Goal: Task Accomplishment & Management: Use online tool/utility

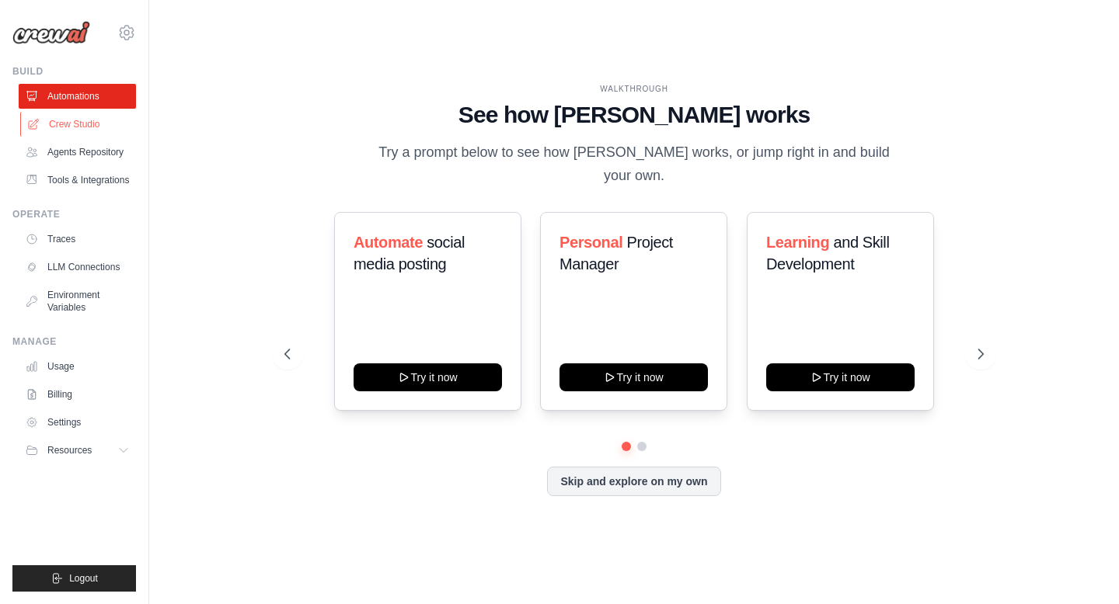
click at [68, 130] on link "Crew Studio" at bounding box center [78, 124] width 117 height 25
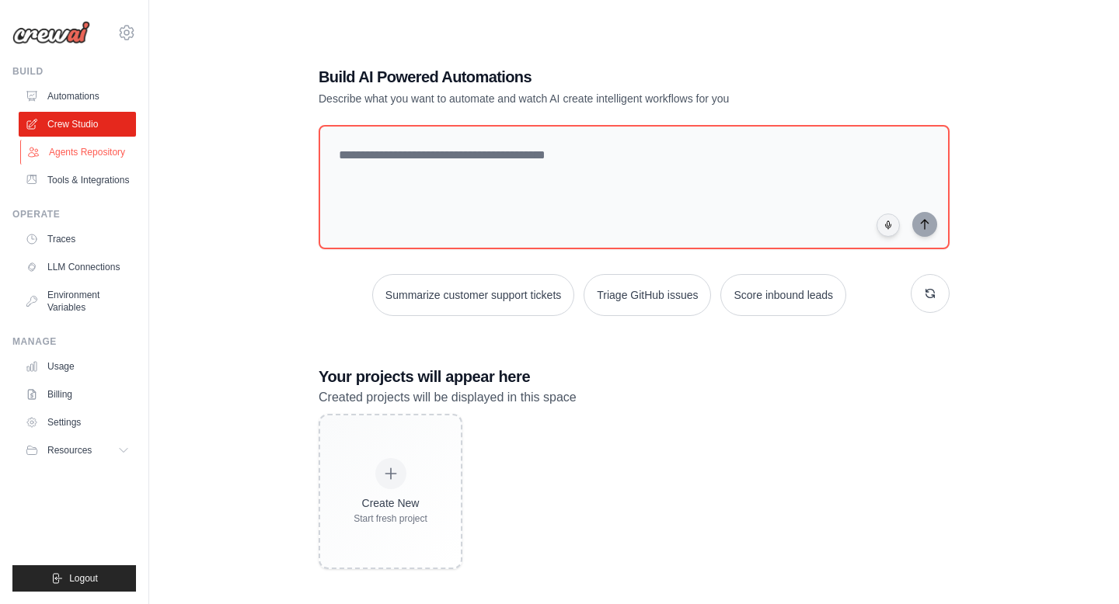
click at [46, 148] on link "Agents Repository" at bounding box center [78, 152] width 117 height 25
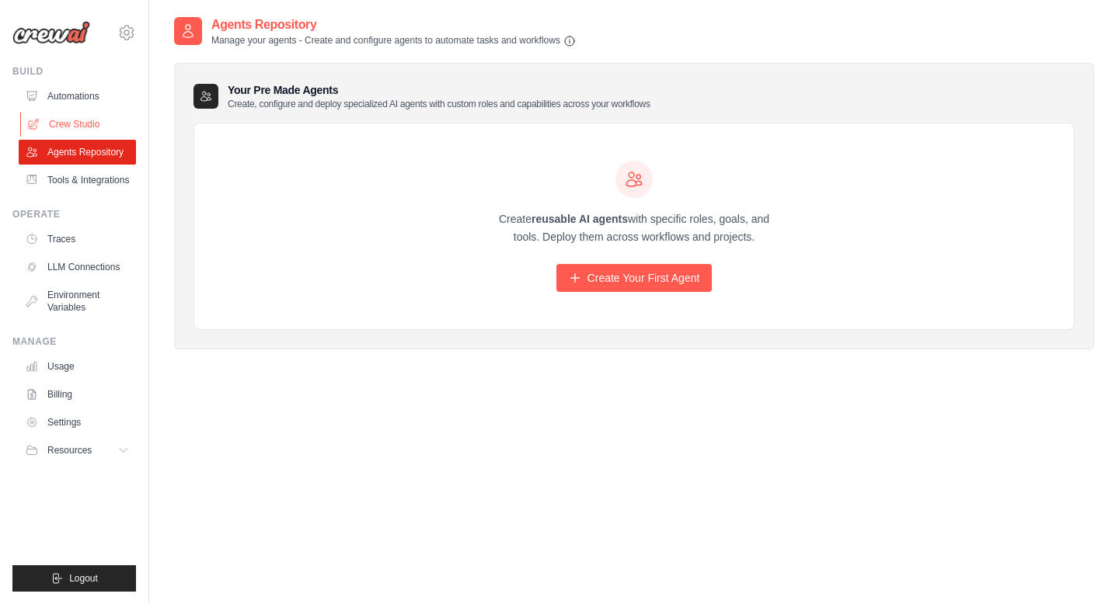
click at [78, 119] on link "Crew Studio" at bounding box center [78, 124] width 117 height 25
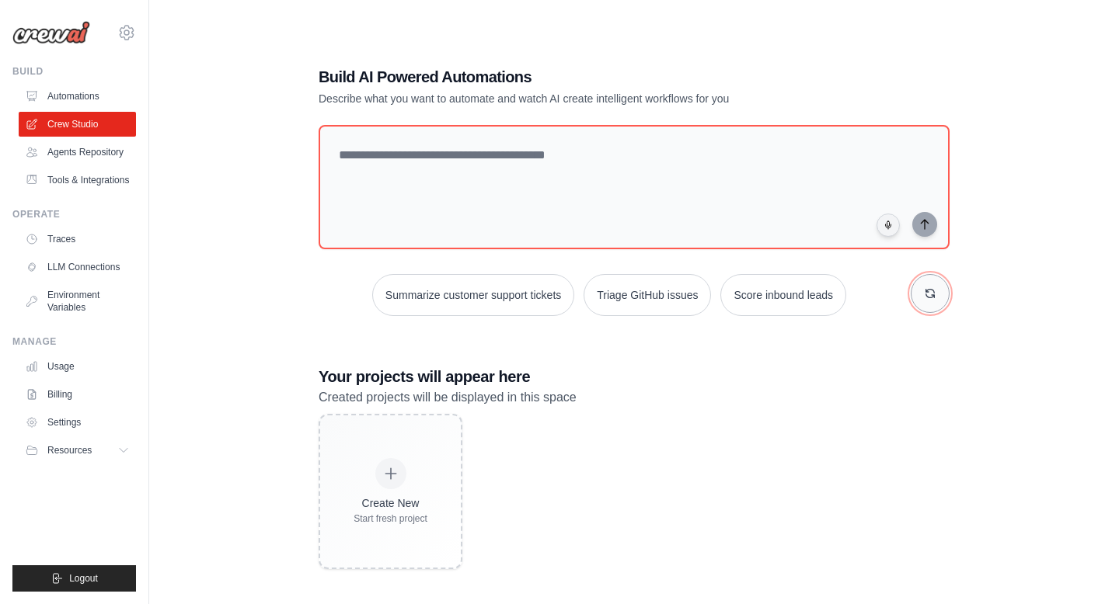
click at [930, 297] on icon "button" at bounding box center [930, 293] width 12 height 12
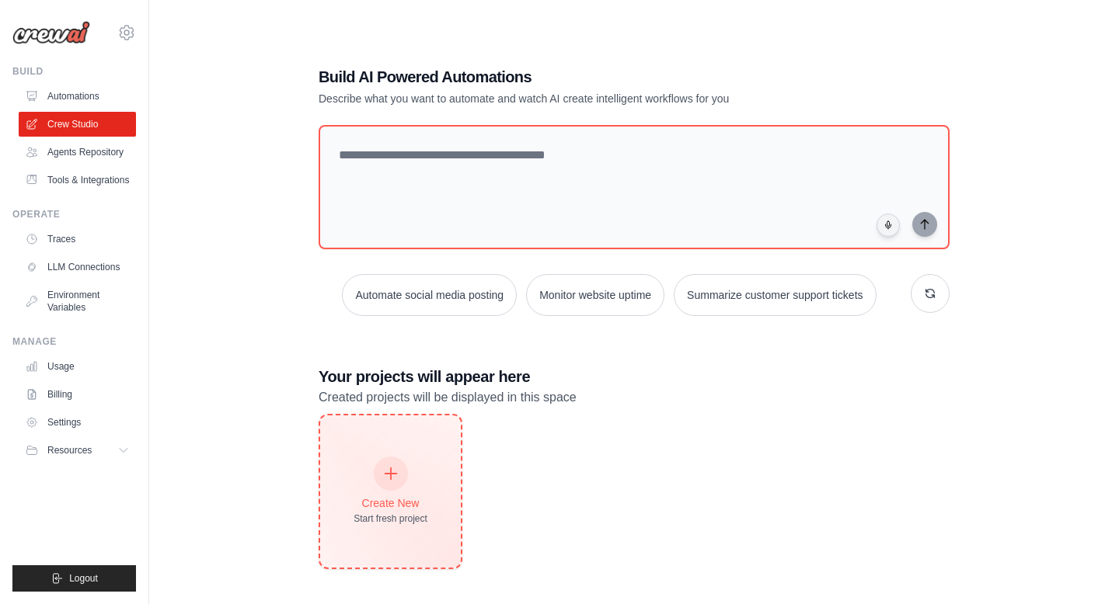
click at [442, 459] on div "Create New Start fresh project" at bounding box center [390, 492] width 141 height 152
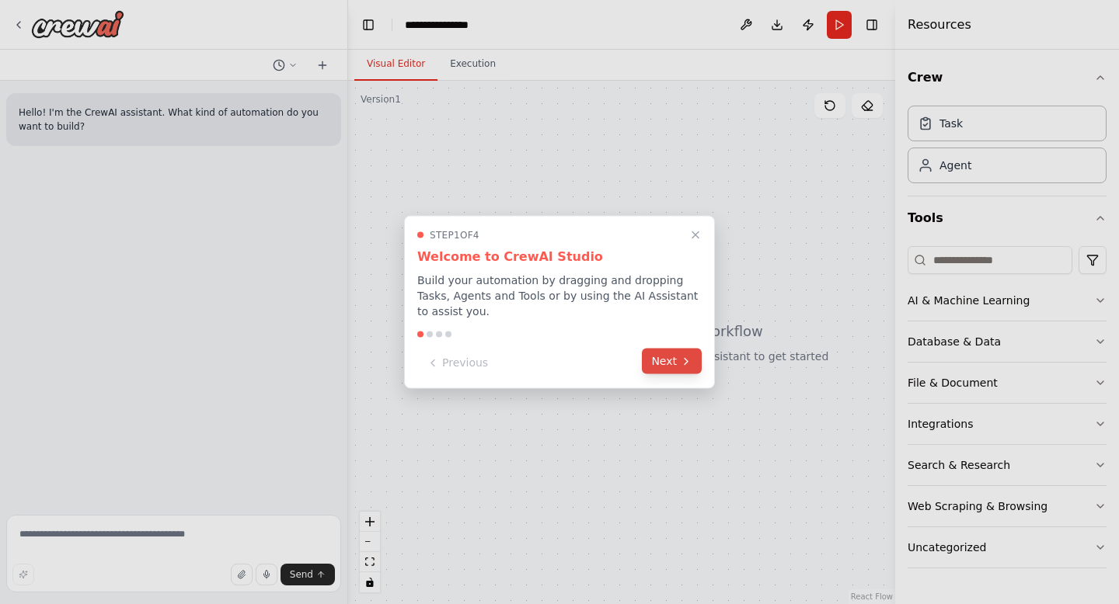
click at [667, 357] on button "Next" at bounding box center [672, 362] width 60 height 26
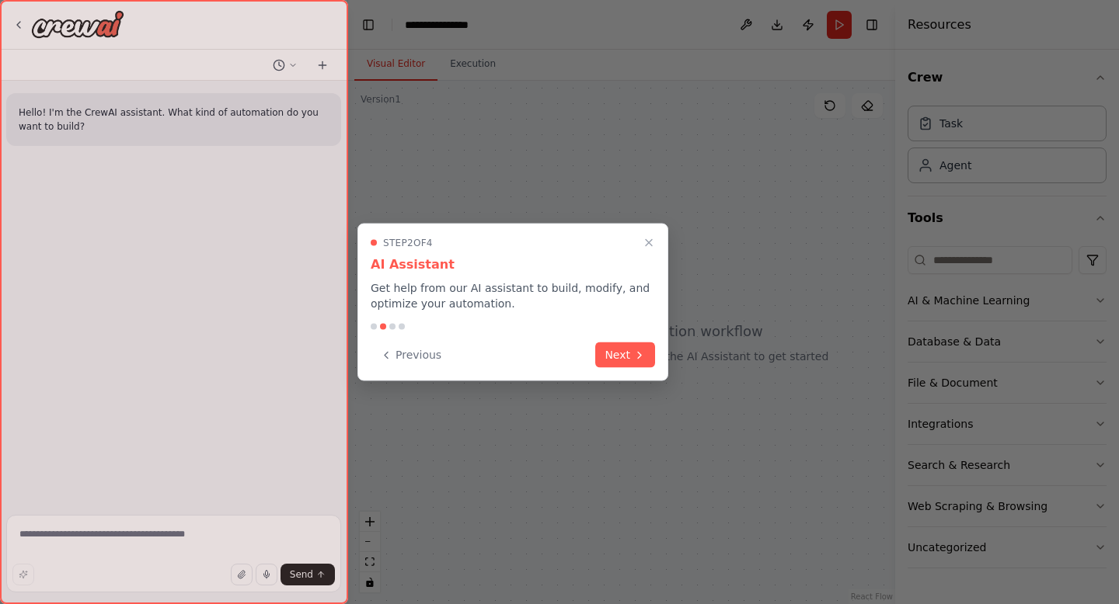
click at [667, 357] on div "Step 2 of 4 AI Assistant Get help from our AI assistant to build, modify, and o…" at bounding box center [512, 303] width 311 height 158
click at [646, 356] on button "Next" at bounding box center [625, 354] width 60 height 26
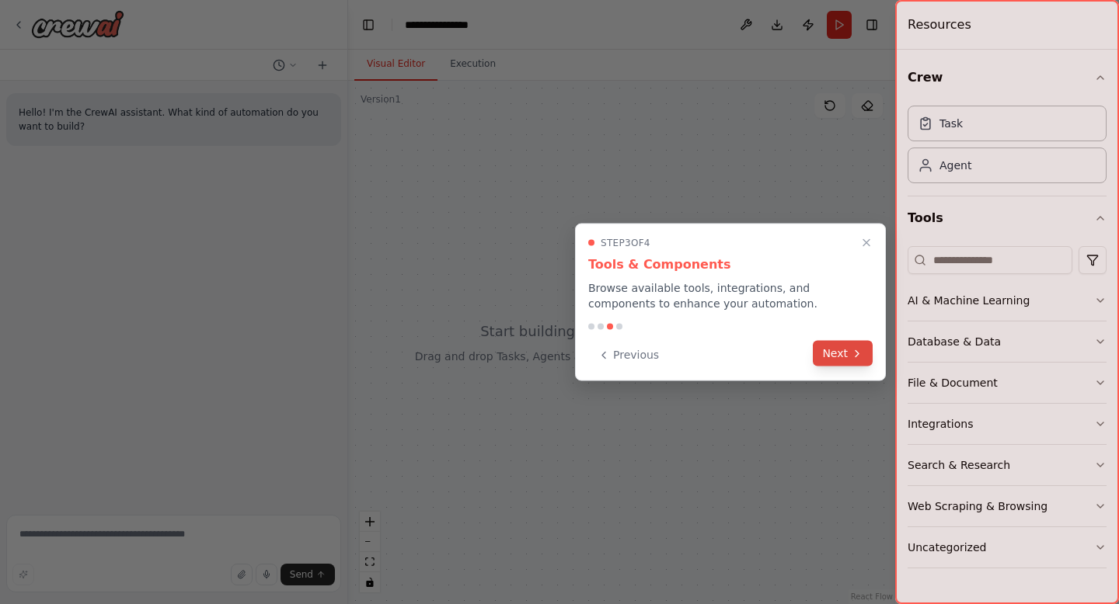
click at [852, 366] on div "Previous Next" at bounding box center [730, 356] width 284 height 26
click at [844, 354] on button "Next" at bounding box center [843, 354] width 60 height 26
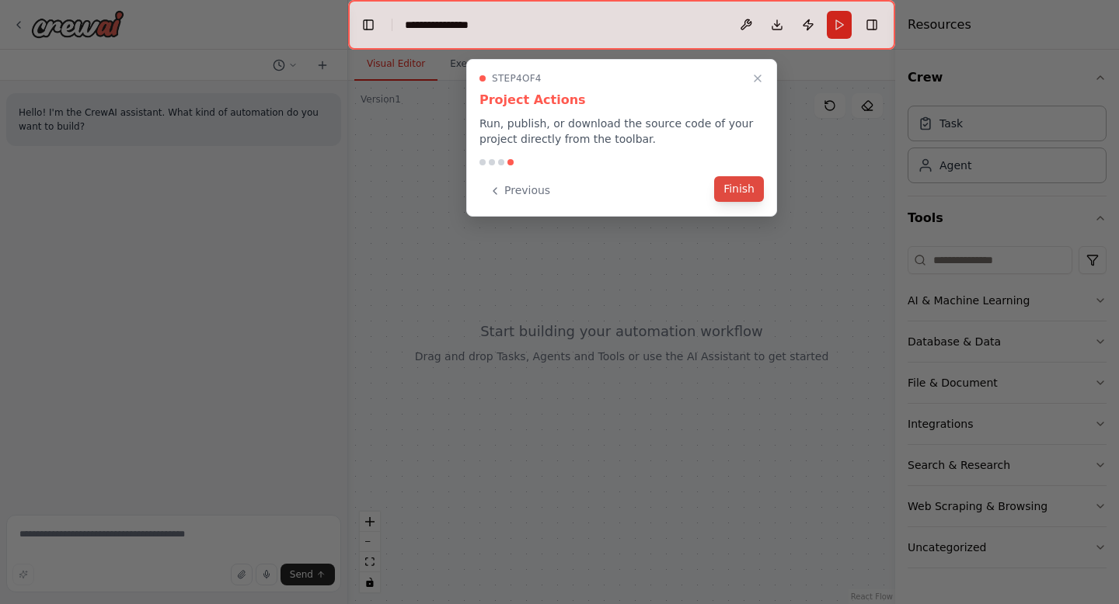
click at [737, 189] on button "Finish" at bounding box center [739, 189] width 50 height 26
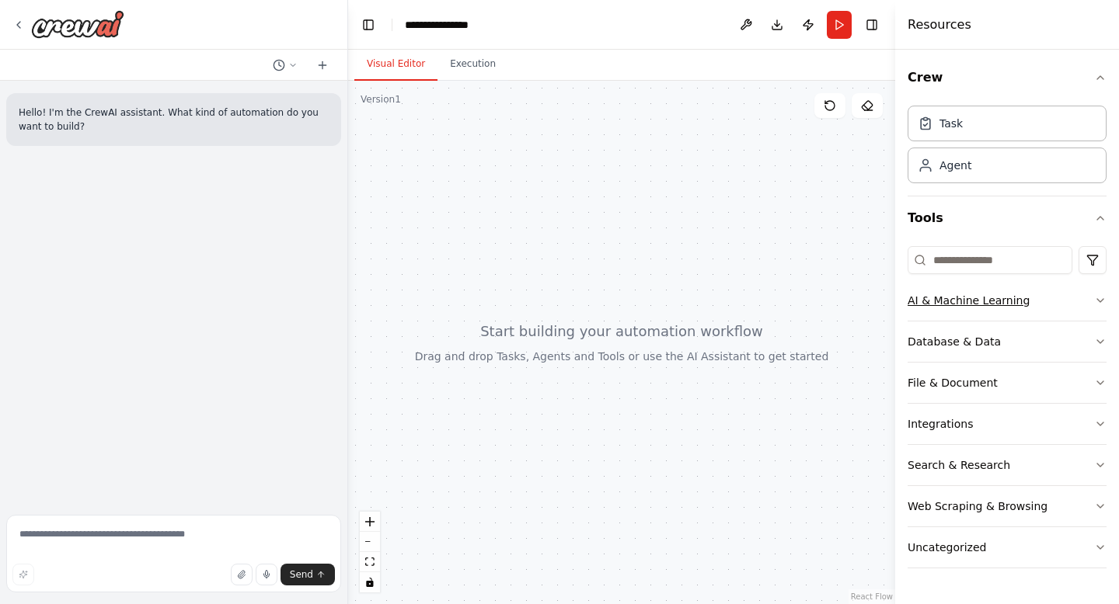
click at [962, 314] on button "AI & Machine Learning" at bounding box center [1007, 300] width 199 height 40
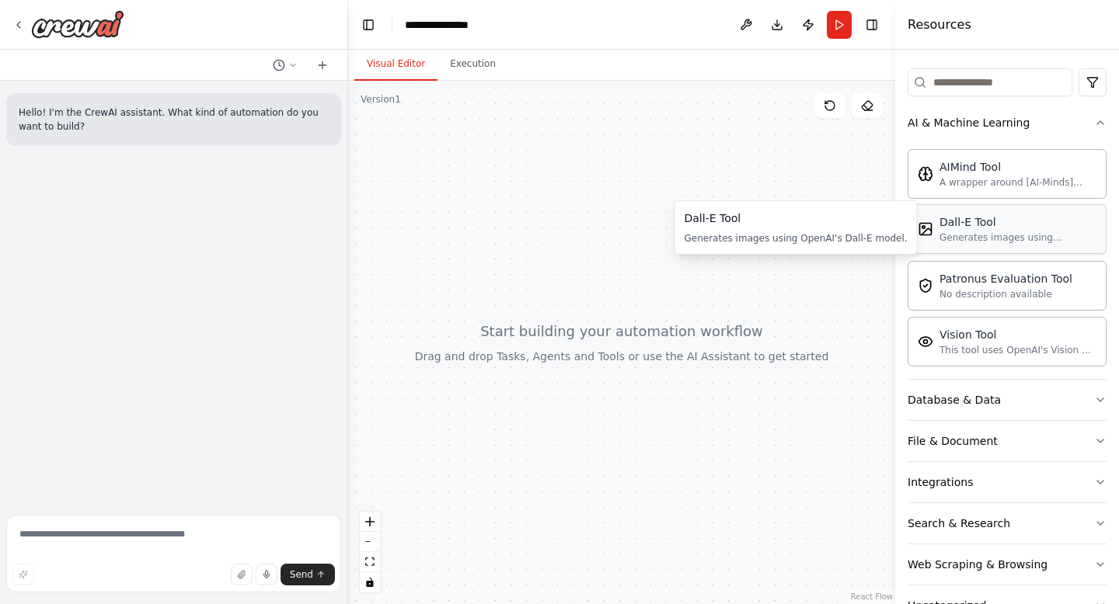
scroll to position [180, 0]
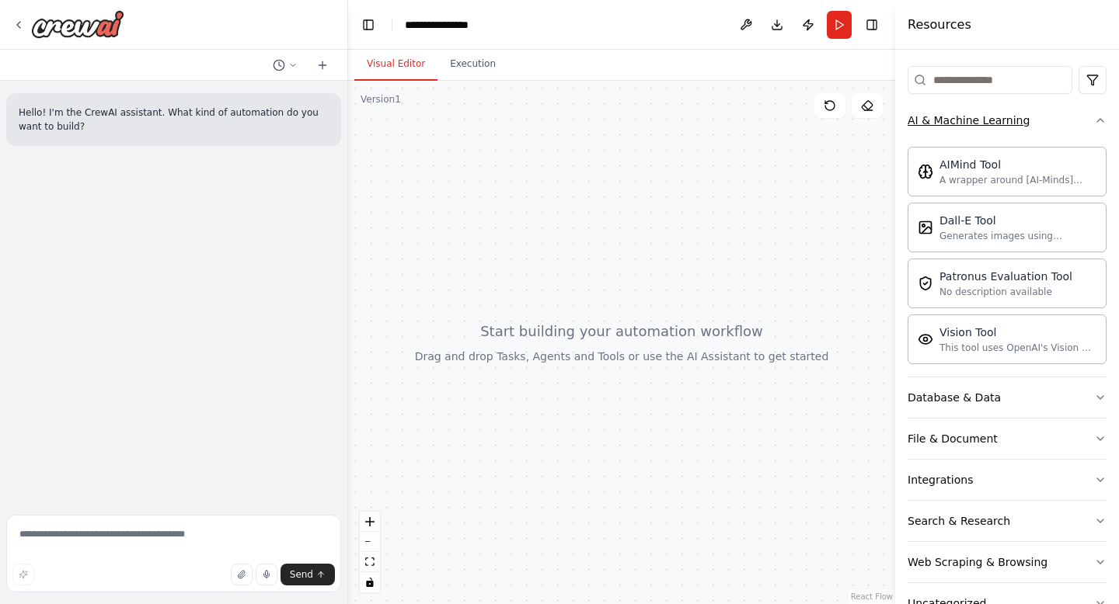
click at [1096, 123] on icon "button" at bounding box center [1100, 120] width 12 height 12
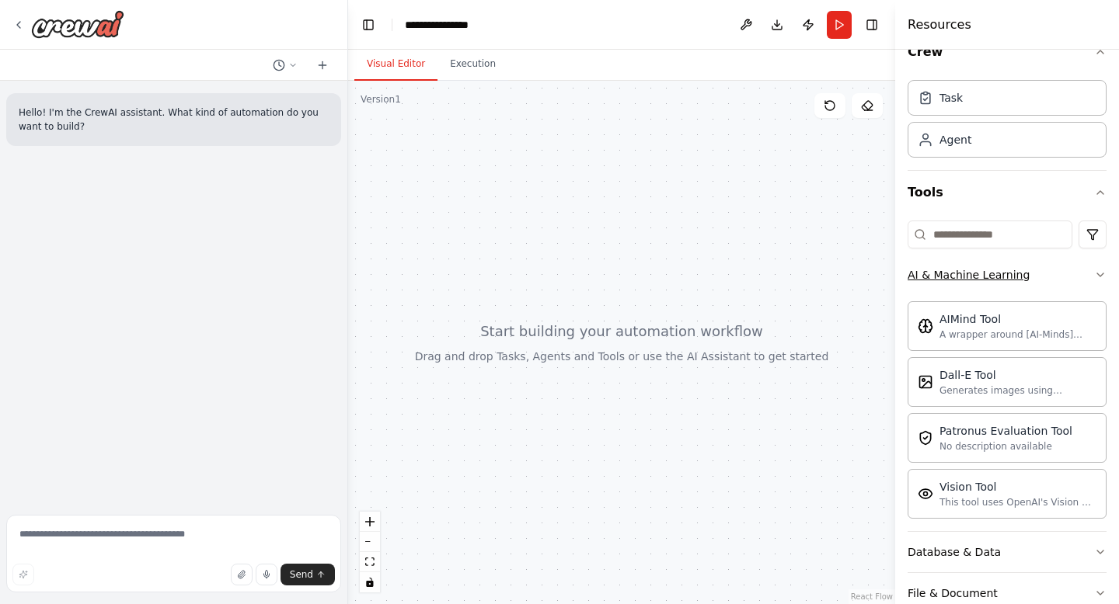
scroll to position [0, 0]
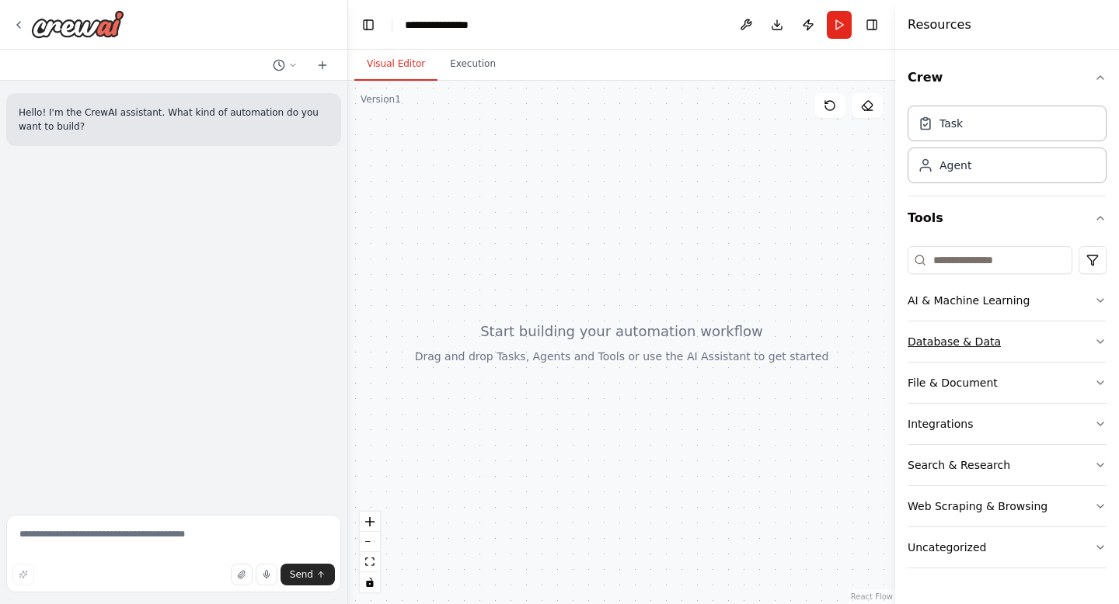
click at [984, 333] on button "Database & Data" at bounding box center [1007, 342] width 199 height 40
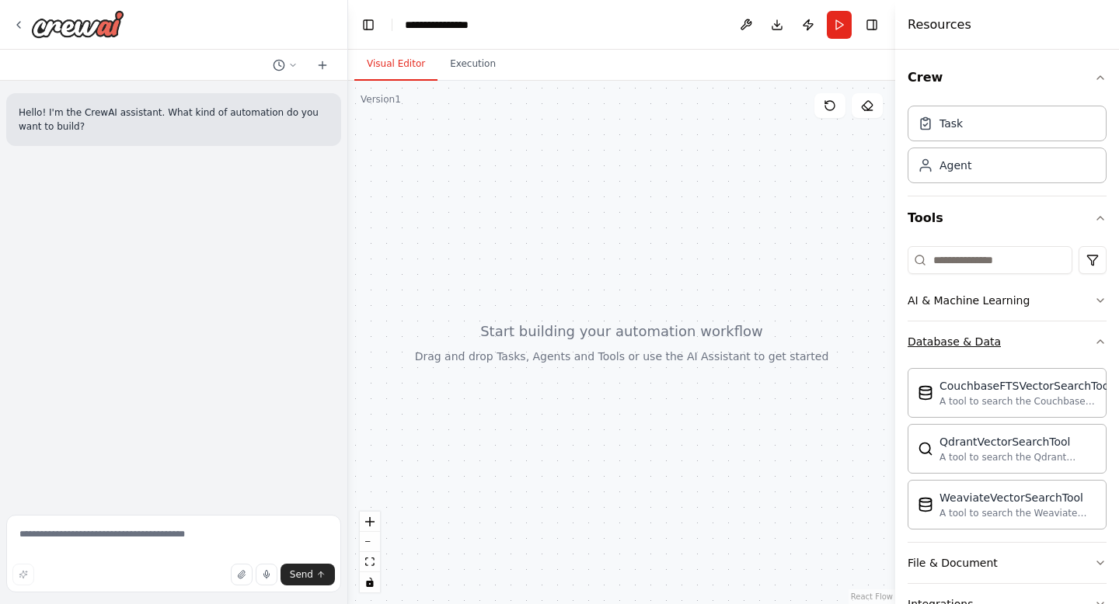
click at [984, 333] on button "Database & Data" at bounding box center [1007, 342] width 199 height 40
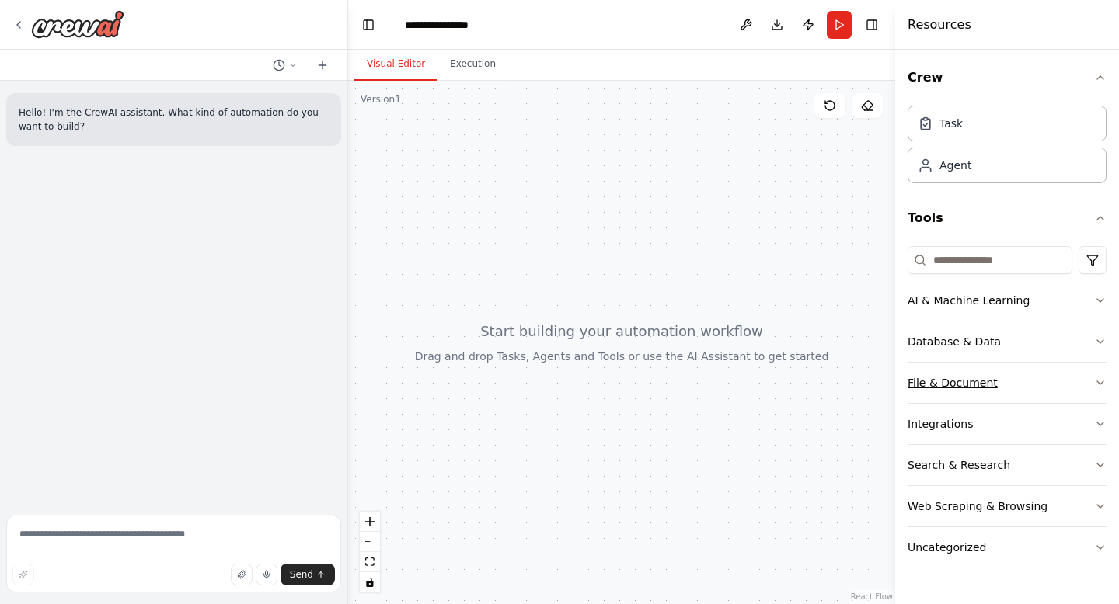
click at [995, 385] on button "File & Document" at bounding box center [1007, 383] width 199 height 40
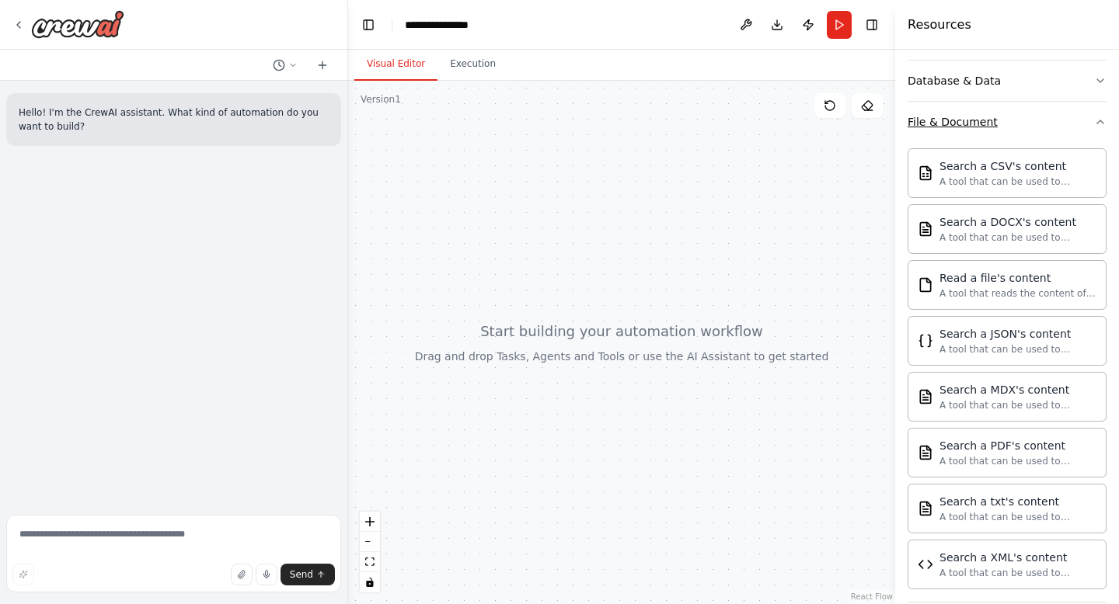
scroll to position [262, 0]
click at [980, 124] on div "File & Document" at bounding box center [953, 121] width 90 height 16
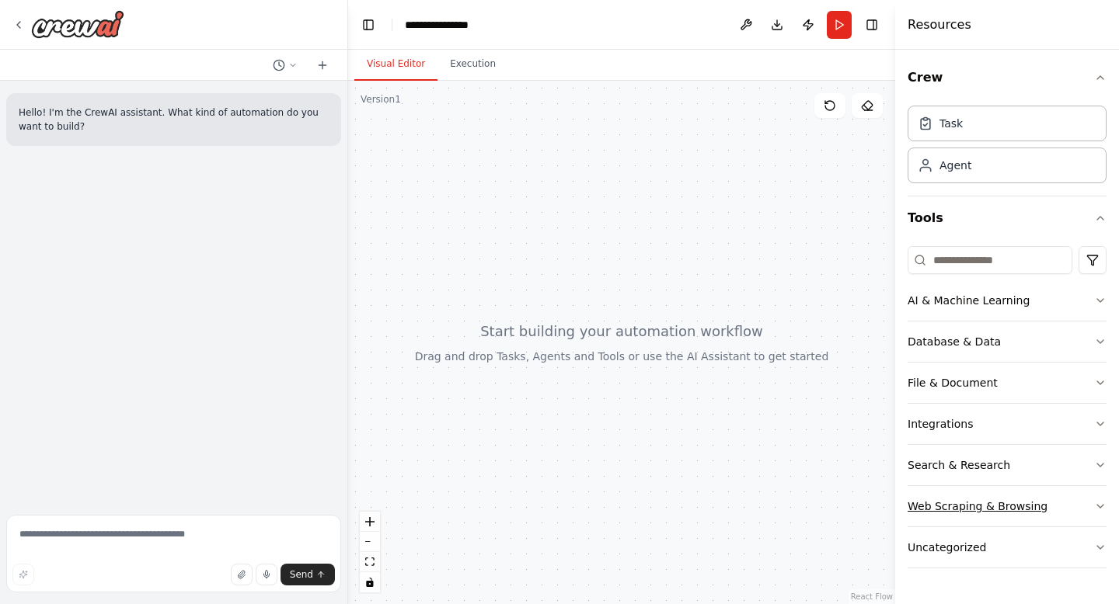
click at [1042, 502] on button "Web Scraping & Browsing" at bounding box center [1007, 506] width 199 height 40
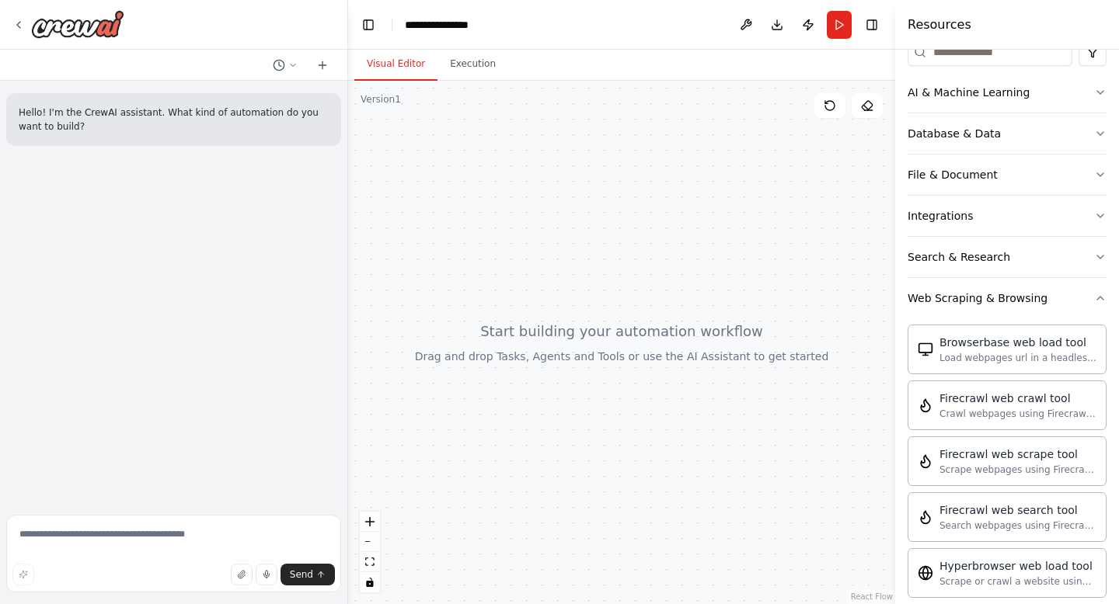
scroll to position [181, 0]
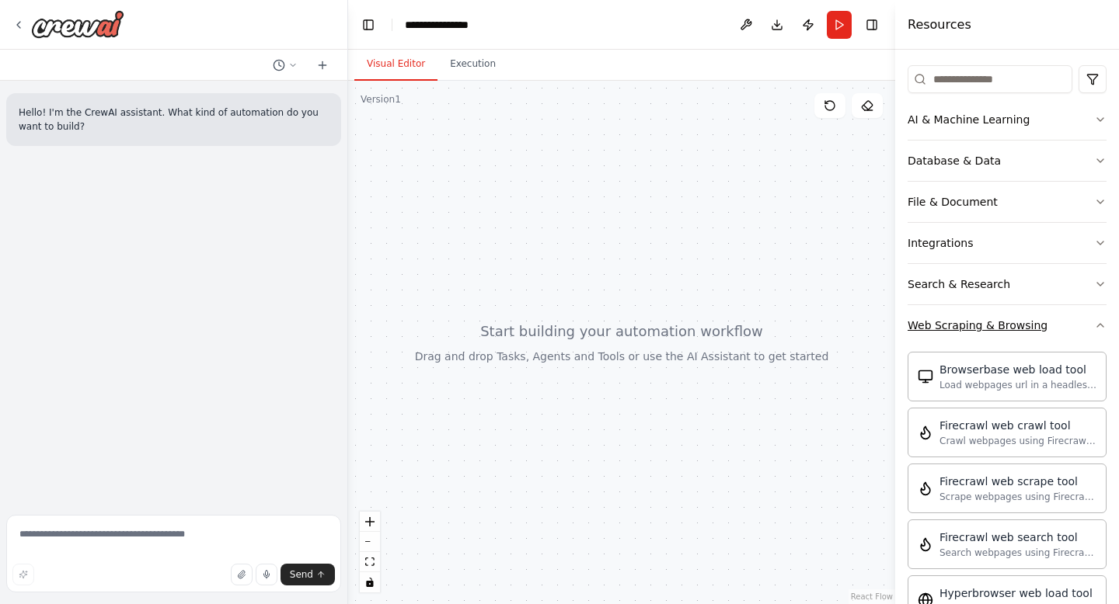
click at [1096, 328] on icon "button" at bounding box center [1100, 325] width 12 height 12
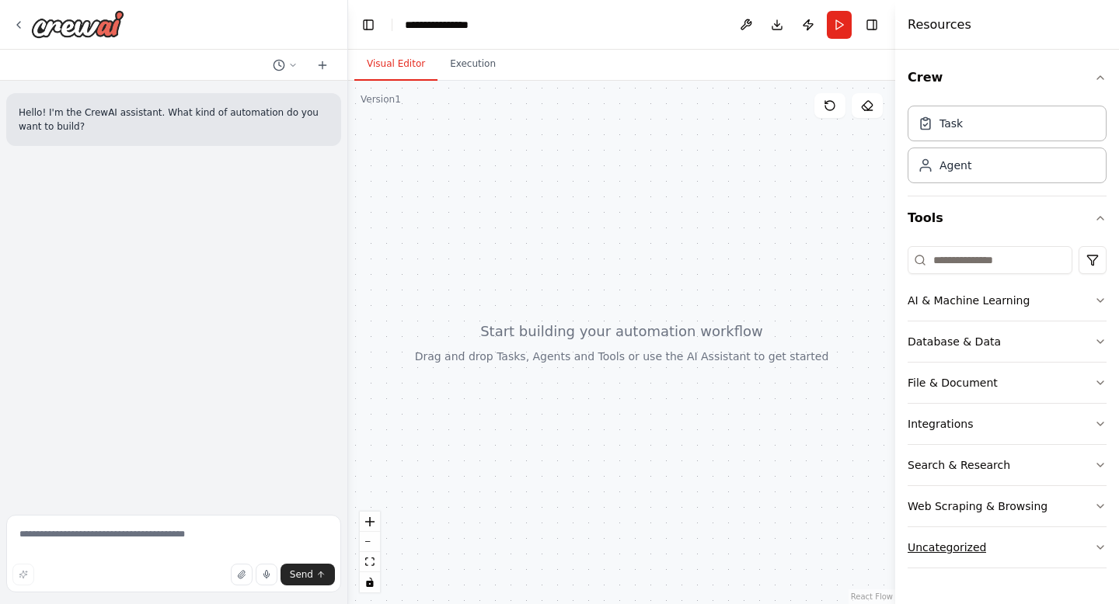
click at [952, 538] on button "Uncategorized" at bounding box center [1007, 548] width 199 height 40
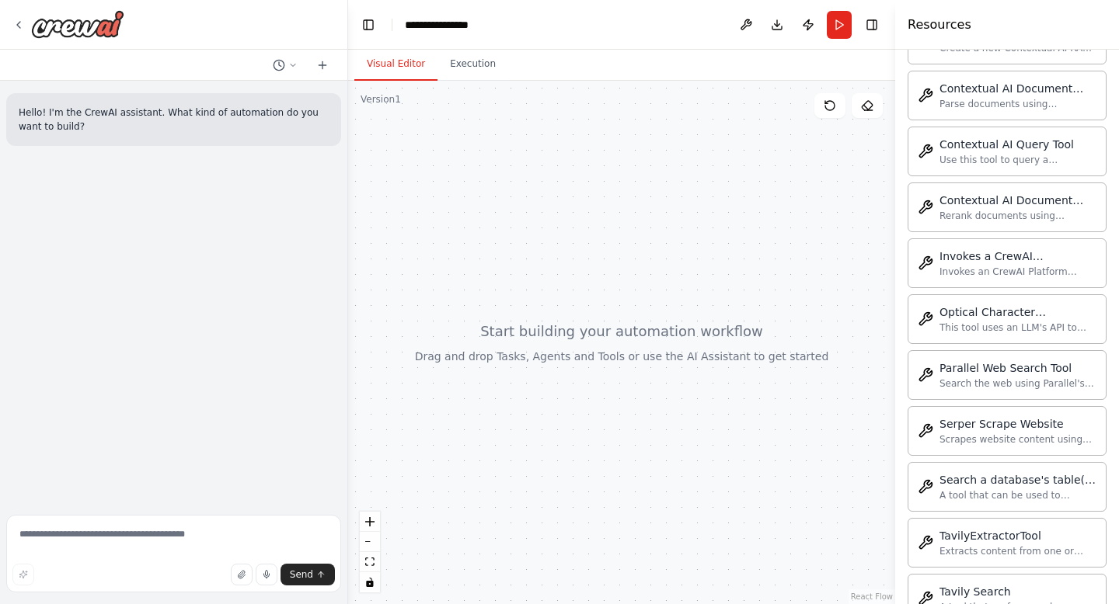
scroll to position [841, 0]
